Goal: Task Accomplishment & Management: Manage account settings

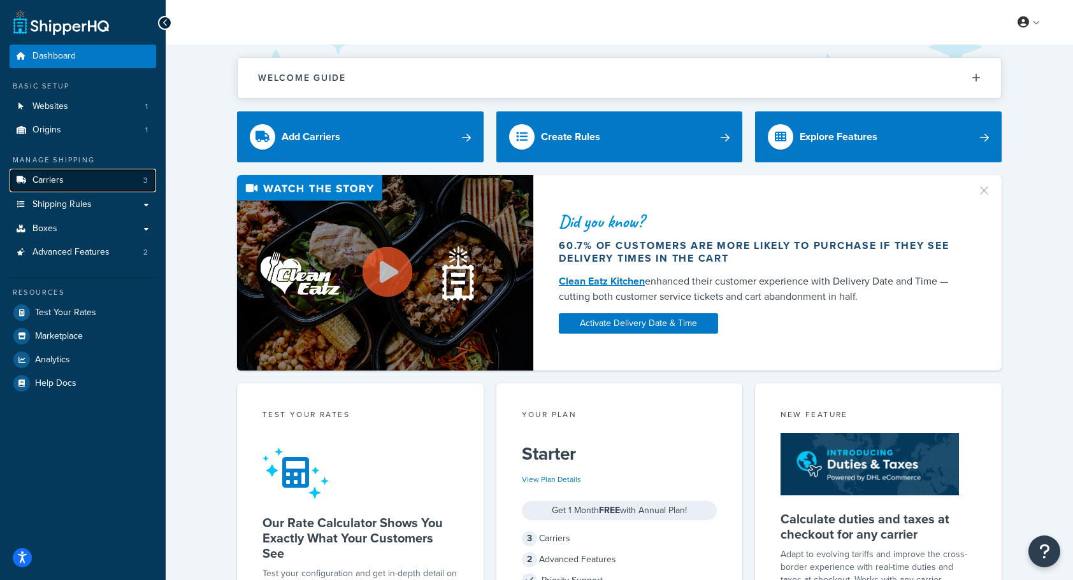
click at [62, 182] on span "Carriers" at bounding box center [47, 180] width 31 height 11
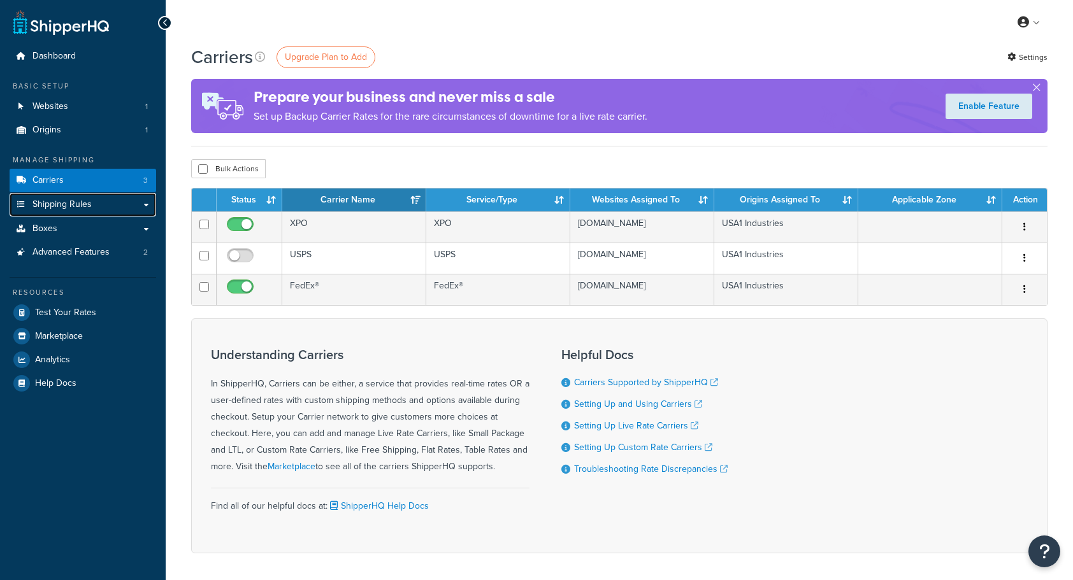
click at [62, 203] on span "Shipping Rules" at bounding box center [61, 204] width 59 height 11
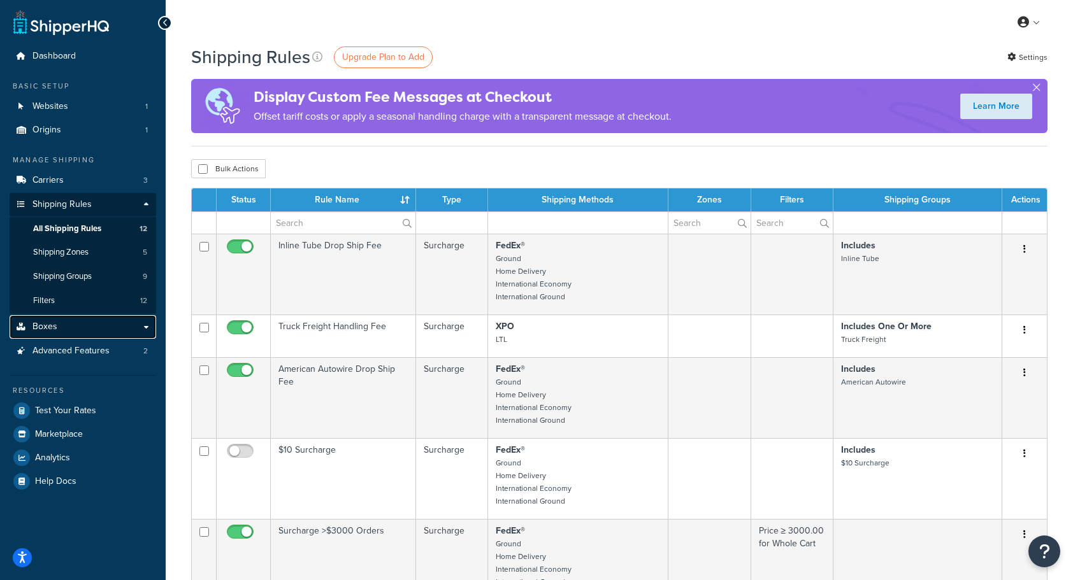
click at [52, 329] on span "Boxes" at bounding box center [44, 327] width 25 height 11
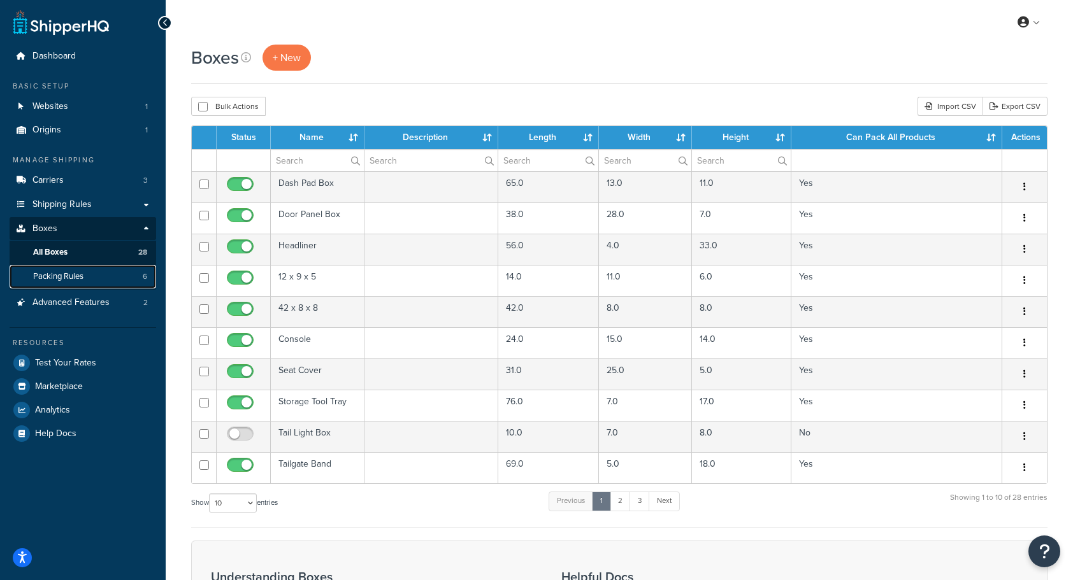
click at [62, 275] on span "Packing Rules" at bounding box center [58, 276] width 50 height 11
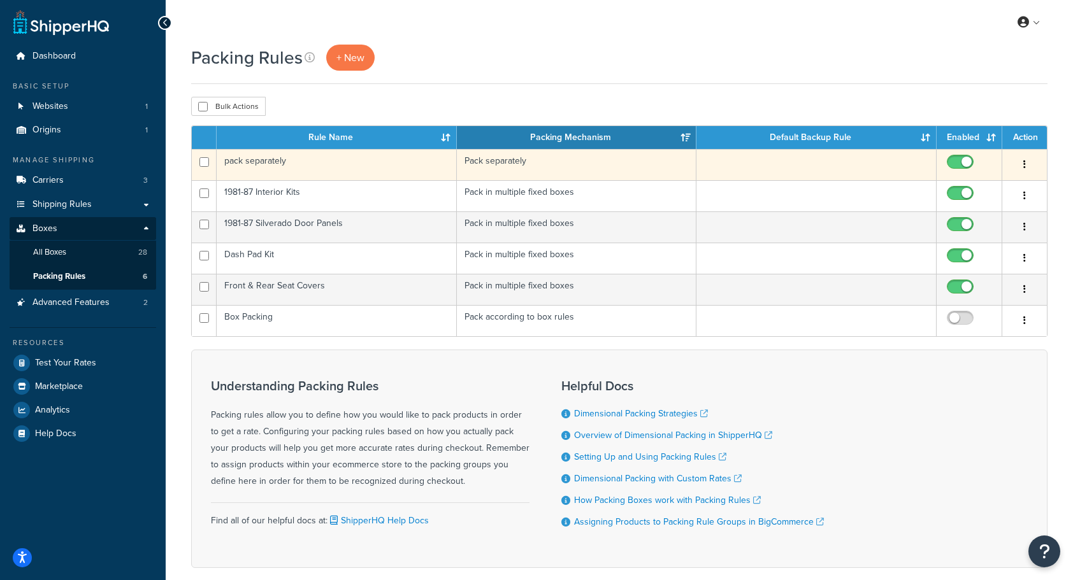
click at [326, 166] on td "pack separately" at bounding box center [337, 164] width 240 height 31
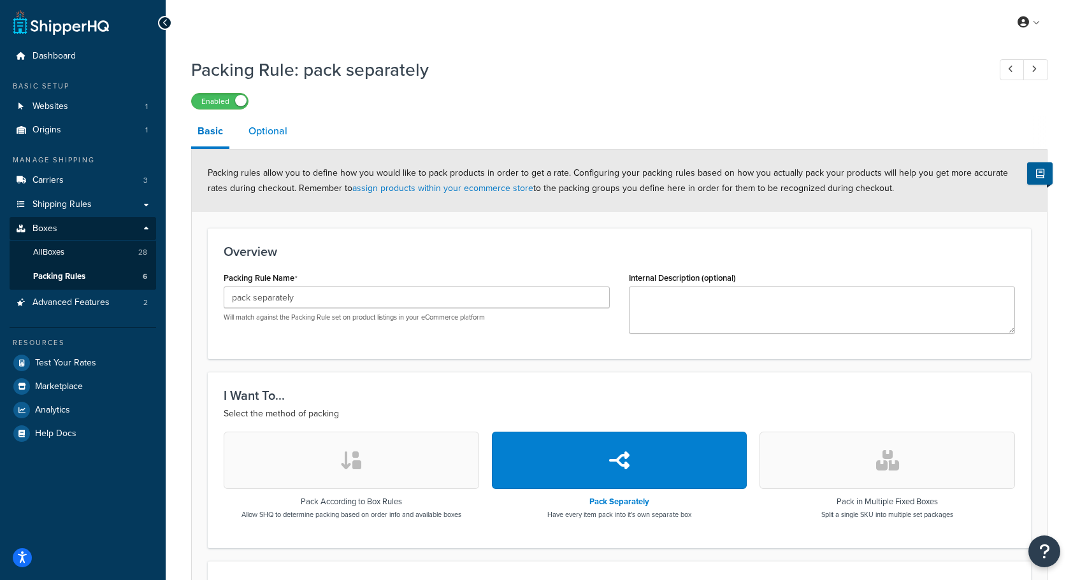
click at [264, 131] on link "Optional" at bounding box center [268, 131] width 52 height 31
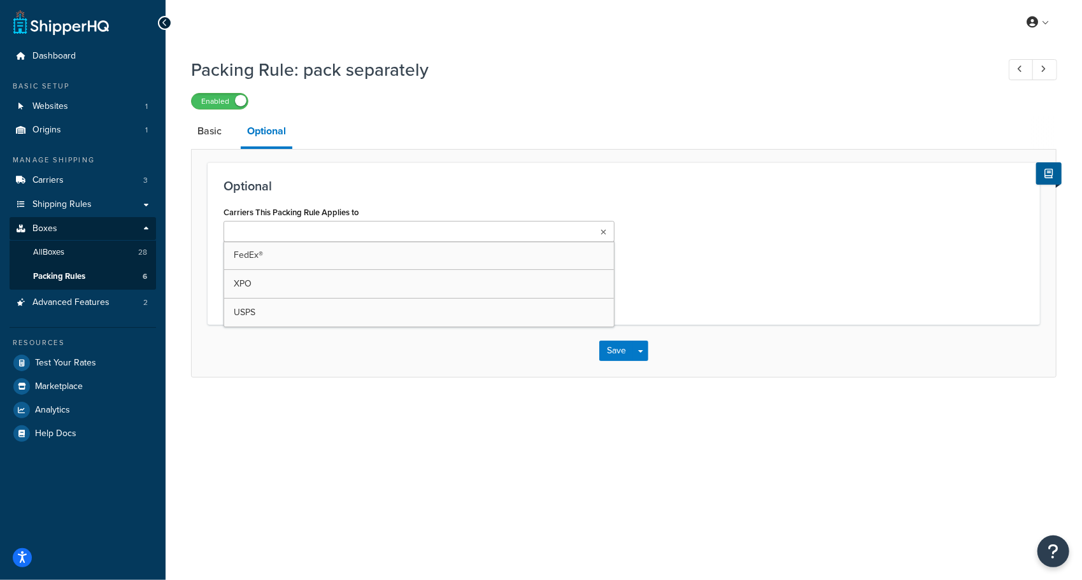
click at [278, 231] on input "Carriers This Packing Rule Applies to" at bounding box center [283, 233] width 113 height 14
click at [388, 166] on div "Optional Carriers This Packing Rule Applies to FedEx® XPO USPS Select carriers …" at bounding box center [624, 243] width 833 height 162
click at [313, 233] on input "Carriers This Packing Rule Applies to" at bounding box center [283, 233] width 113 height 14
click at [333, 182] on h3 "Optional" at bounding box center [624, 186] width 801 height 14
click at [309, 231] on input "Carriers This Packing Rule Applies to" at bounding box center [338, 233] width 113 height 14
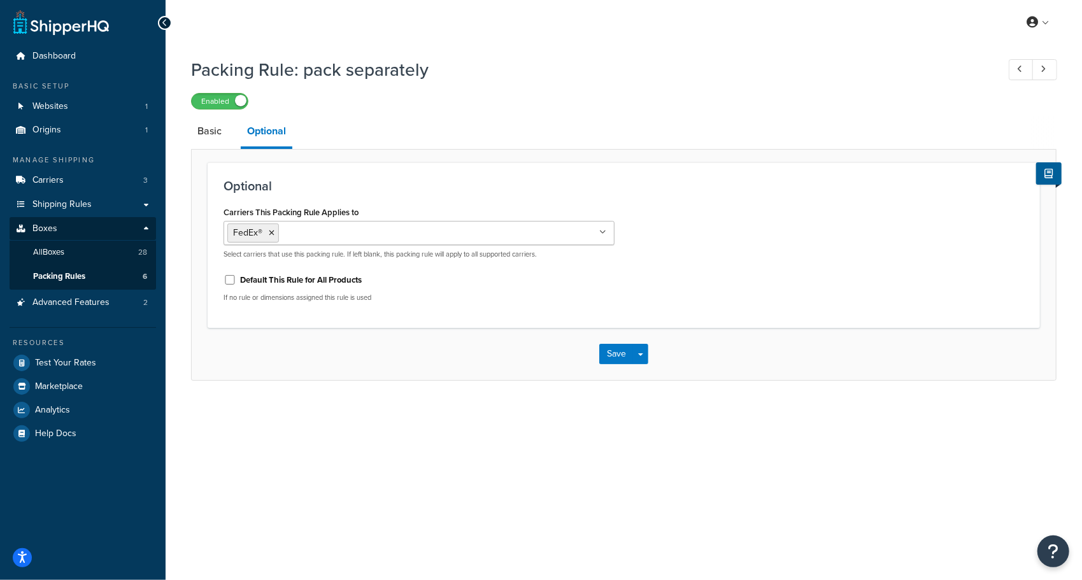
click at [359, 169] on div "Optional Carriers This Packing Rule Applies to FedEx® XPO USPS Select carriers …" at bounding box center [624, 245] width 833 height 166
click at [209, 134] on link "Basic" at bounding box center [209, 131] width 37 height 31
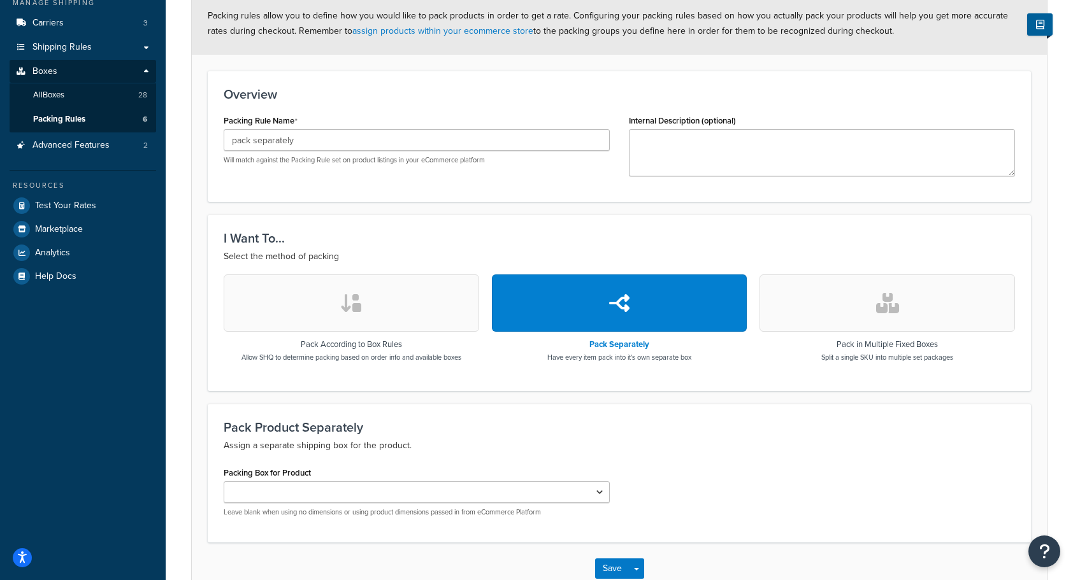
scroll to position [234, 0]
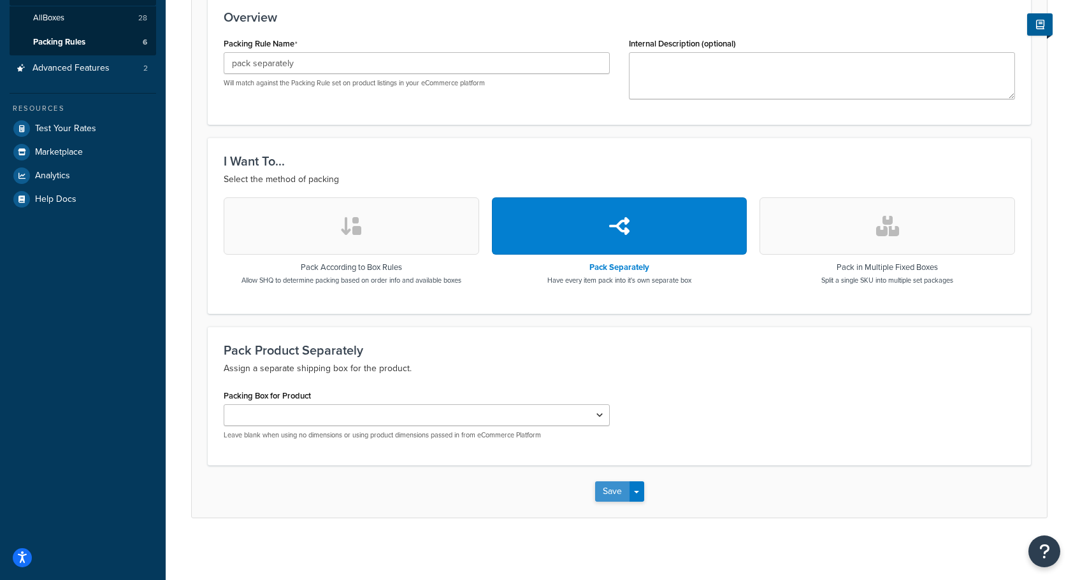
click at [613, 491] on button "Save" at bounding box center [612, 492] width 34 height 20
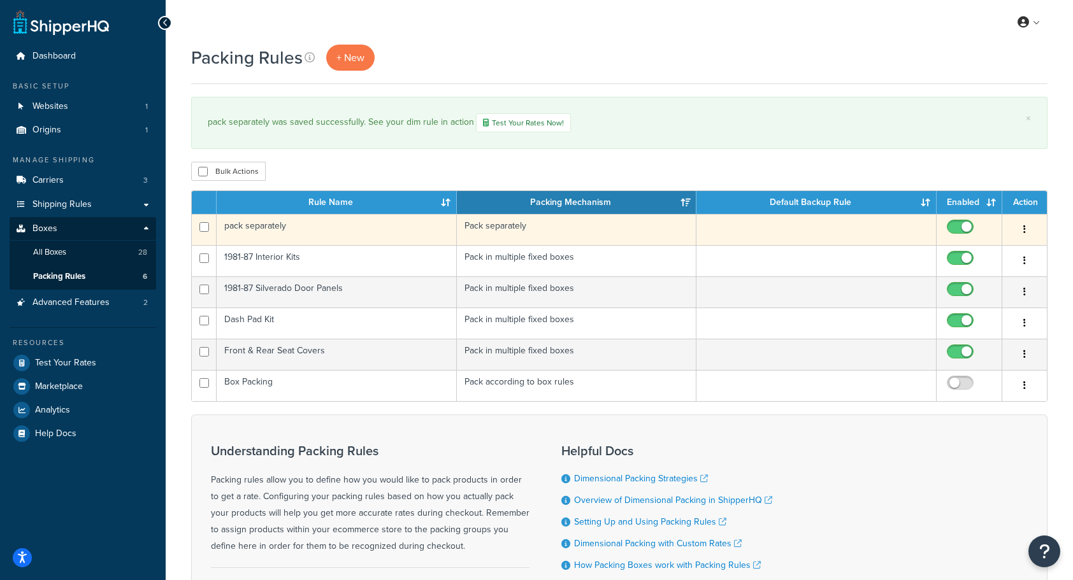
click at [305, 224] on td "pack separately" at bounding box center [337, 229] width 240 height 31
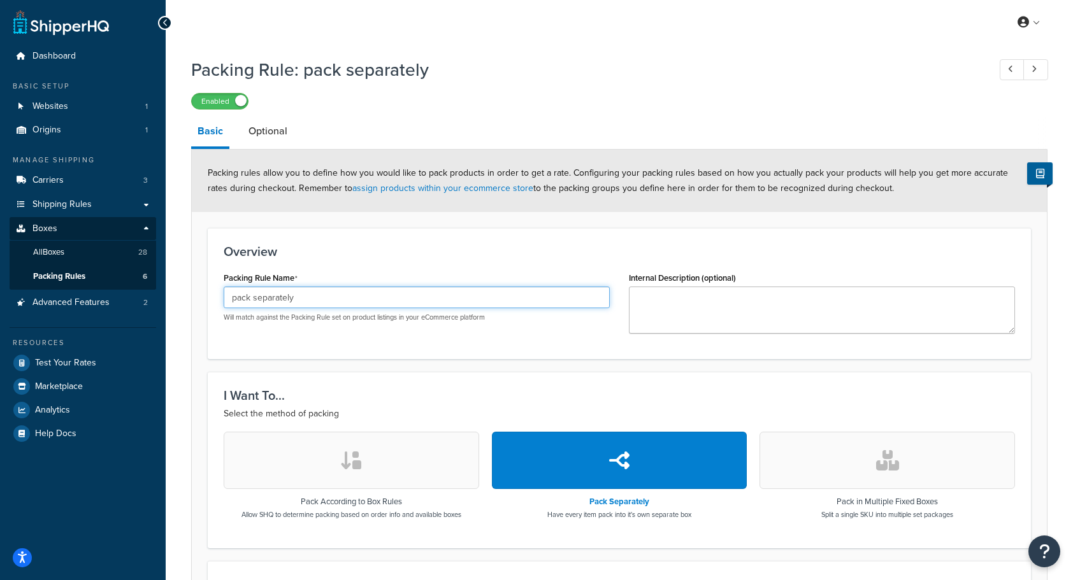
click at [309, 297] on input "pack separately" at bounding box center [417, 298] width 386 height 22
